Goal: Task Accomplishment & Management: Manage account settings

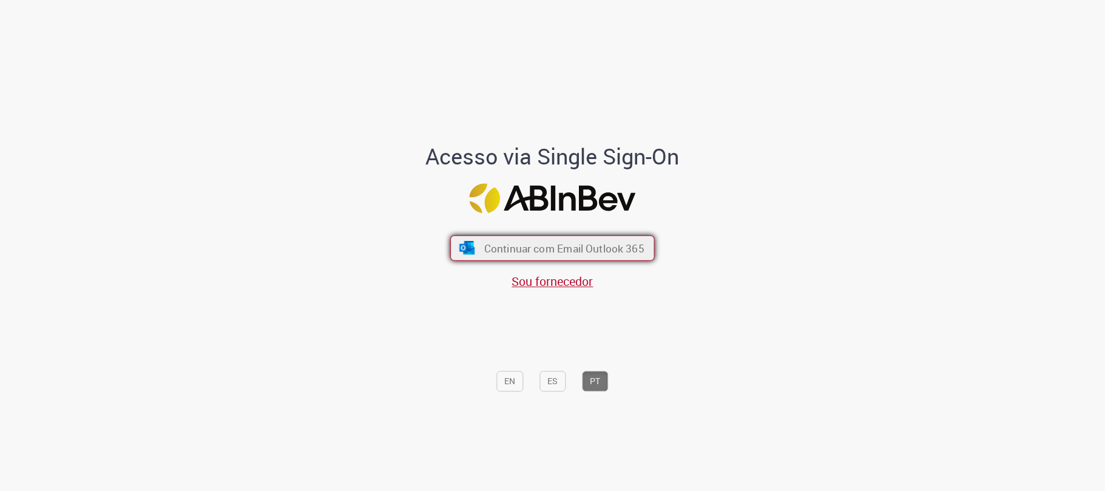
click at [576, 246] on span "Continuar com Email Outlook 365" at bounding box center [564, 248] width 160 height 14
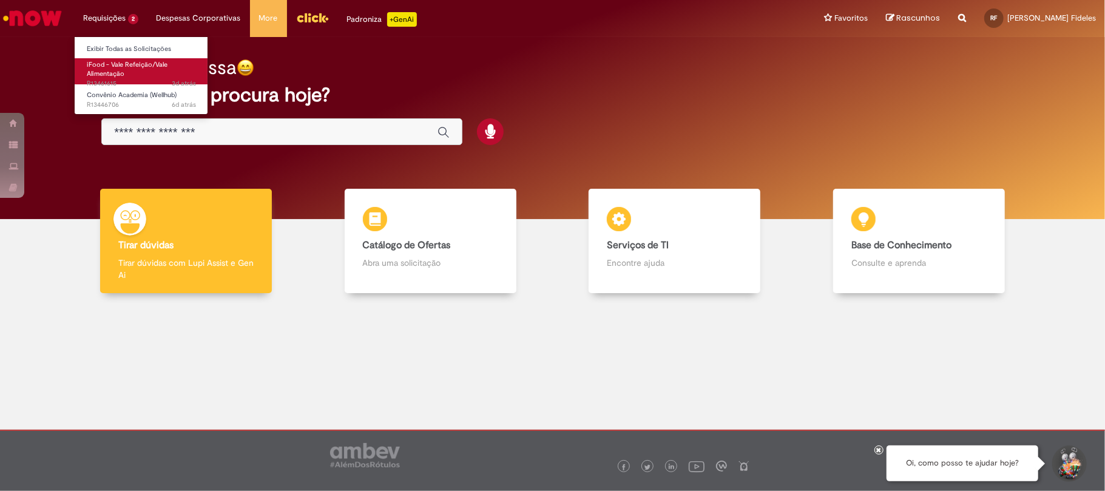
click at [140, 70] on link "iFood - Vale Refeição/Vale Alimentação 3d atrás 3 dias atrás R13461615" at bounding box center [141, 71] width 133 height 26
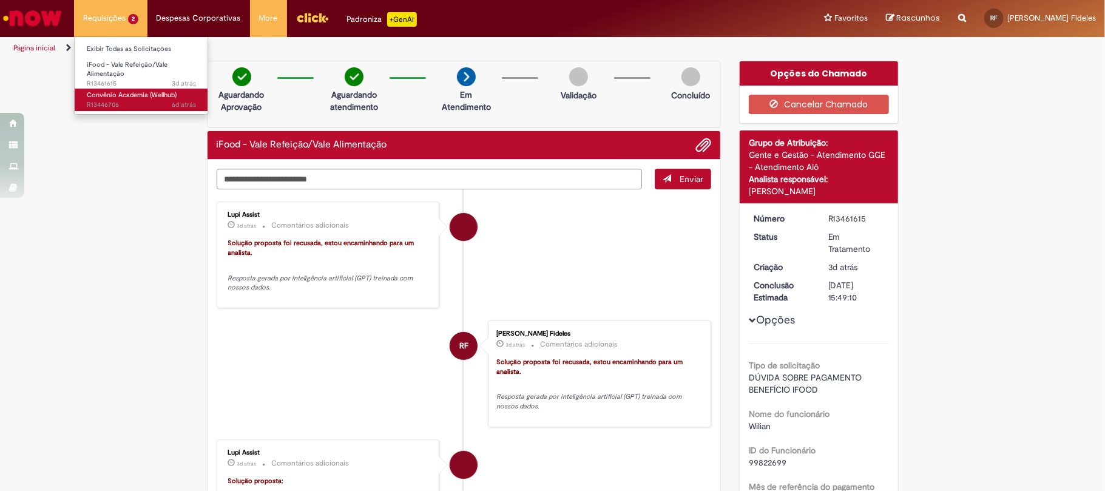
click at [153, 93] on span "Convênio Academia (Wellhub)" at bounding box center [132, 94] width 90 height 9
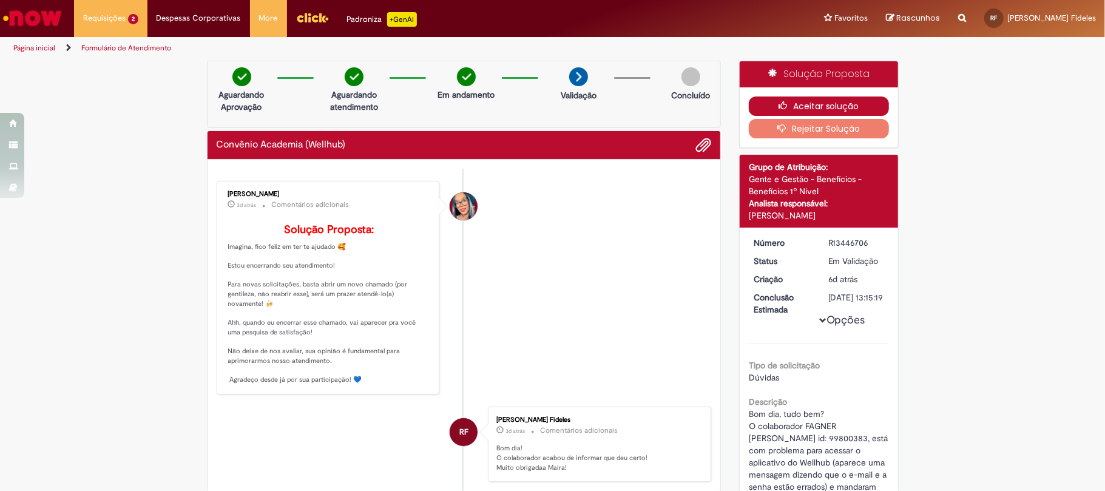
click at [837, 100] on button "Aceitar solução" at bounding box center [819, 105] width 140 height 19
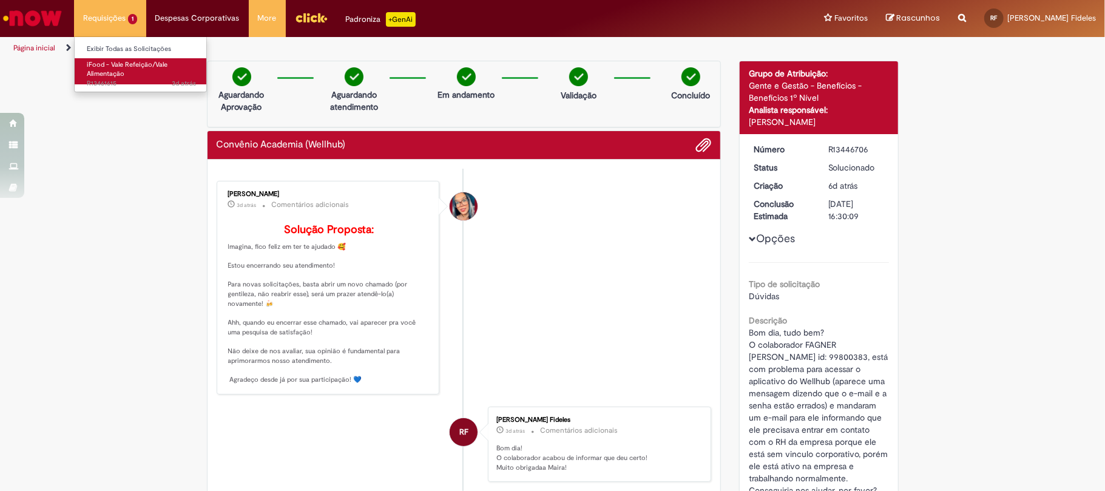
click at [135, 69] on span "iFood - Vale Refeição/Vale Alimentação" at bounding box center [127, 69] width 81 height 19
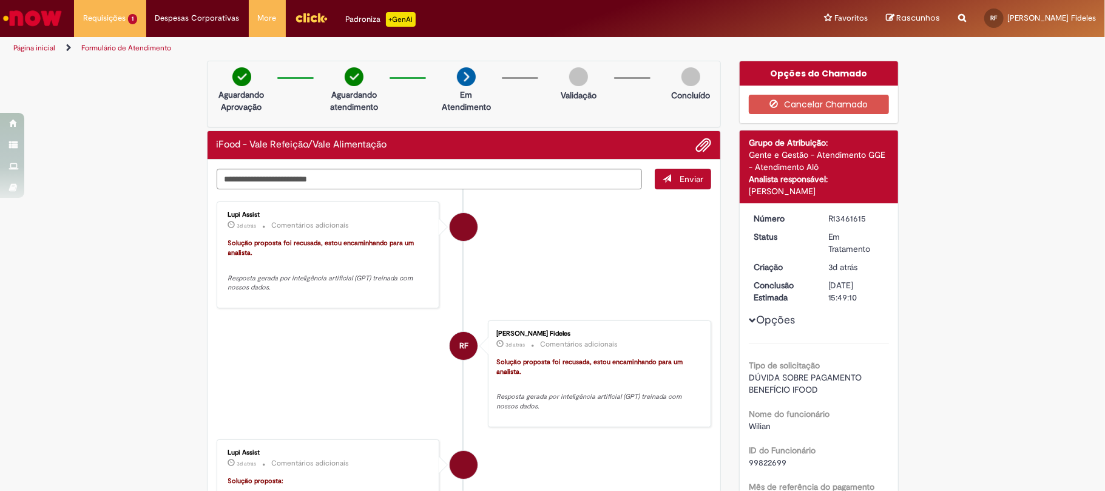
click at [38, 12] on img "Ir para a Homepage" at bounding box center [32, 18] width 62 height 24
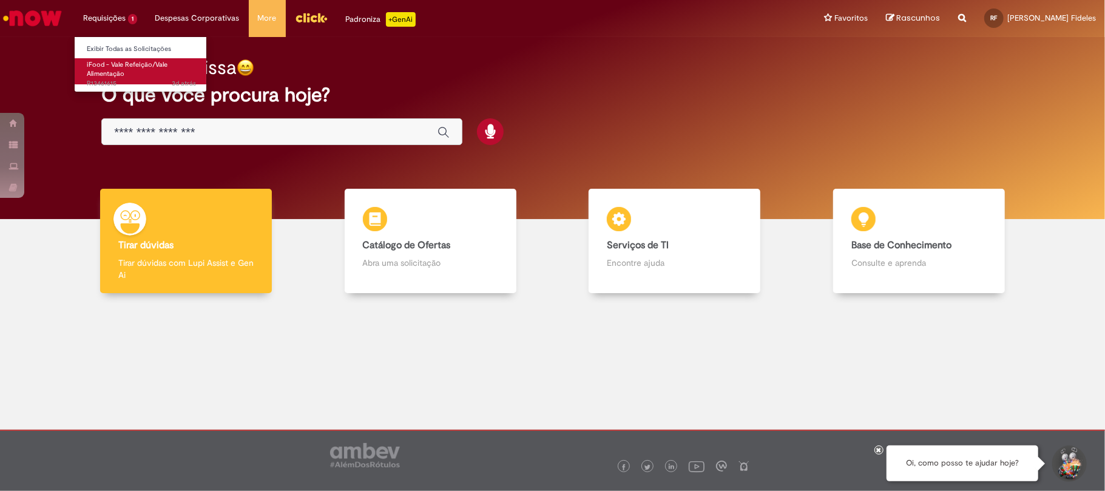
click at [114, 62] on span "iFood - Vale Refeição/Vale Alimentação" at bounding box center [127, 69] width 81 height 19
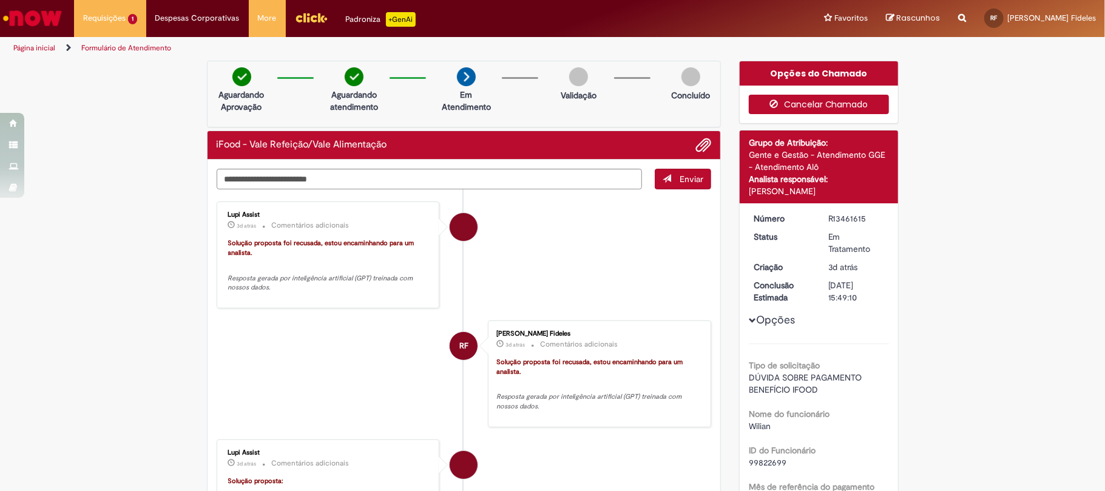
click at [792, 104] on button "Cancelar Chamado" at bounding box center [819, 104] width 140 height 19
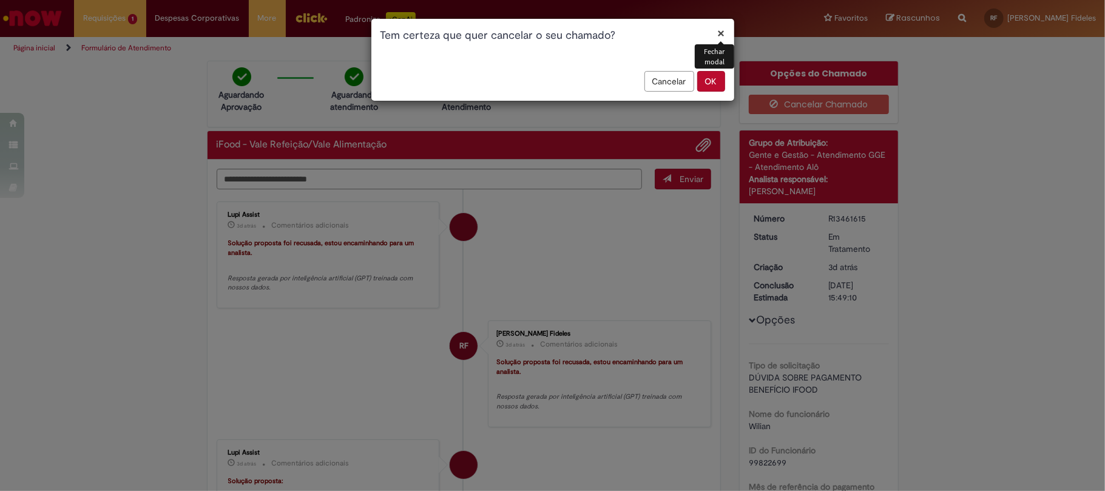
click at [715, 83] on button "OK" at bounding box center [711, 81] width 28 height 21
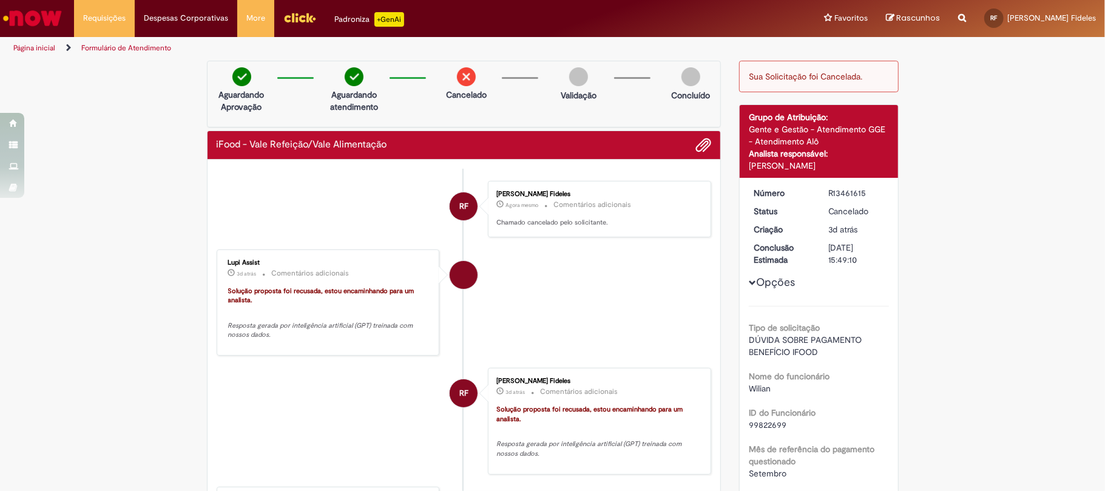
click at [36, 19] on img "Ir para a Homepage" at bounding box center [32, 18] width 62 height 24
